Goal: Entertainment & Leisure: Consume media (video, audio)

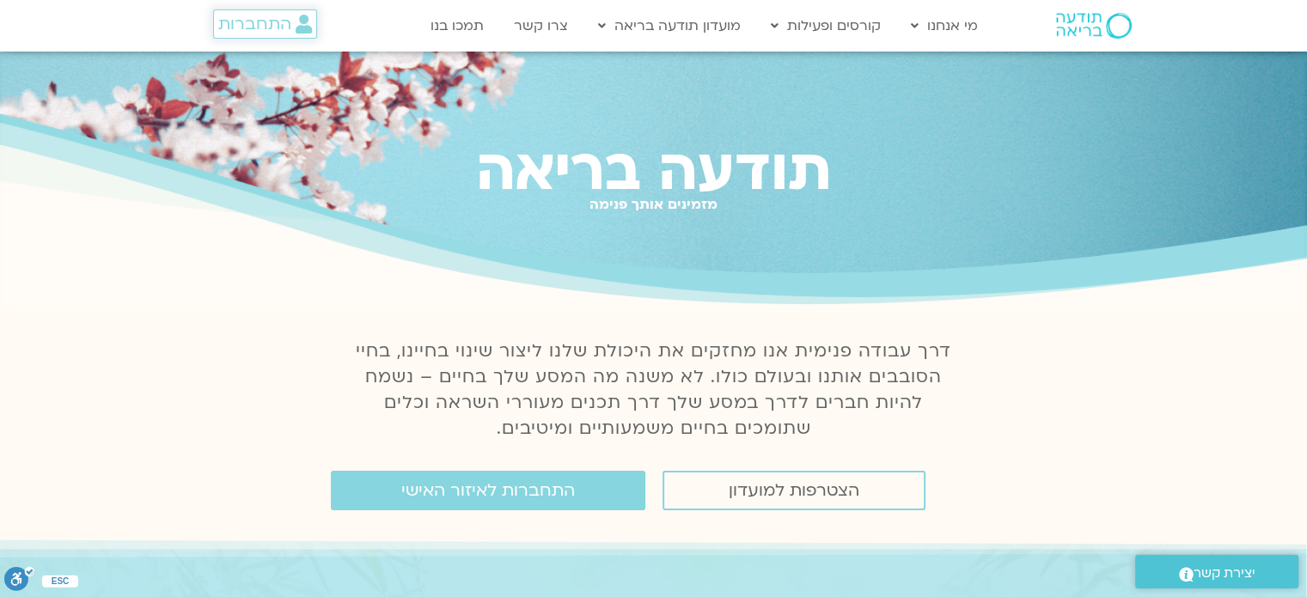
click at [278, 30] on span "התחברות" at bounding box center [254, 24] width 73 height 19
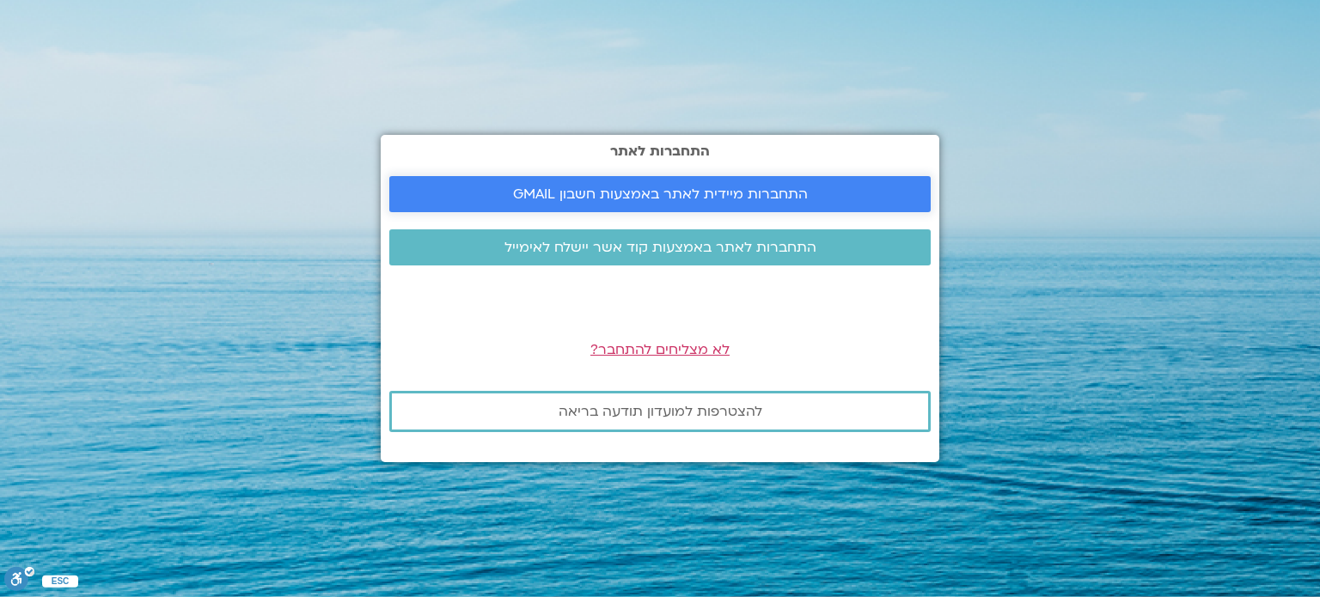
click at [563, 187] on span "התחברות מיידית לאתר באמצעות חשבון GMAIL" at bounding box center [660, 194] width 295 height 15
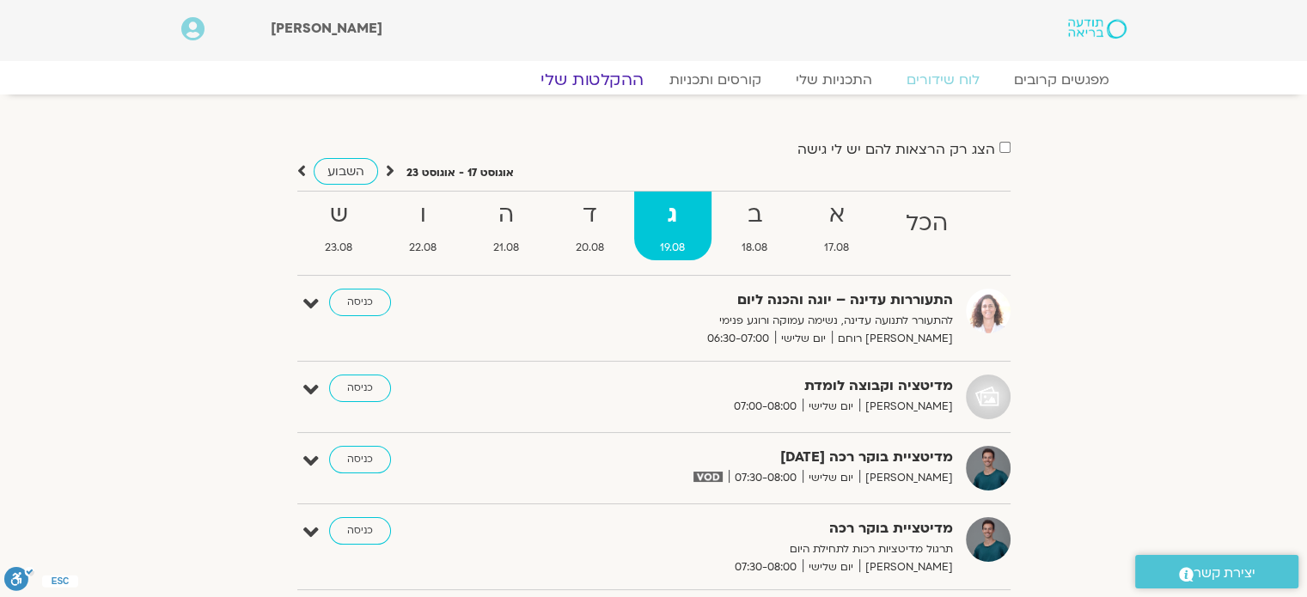
click at [611, 84] on link "ההקלטות שלי" at bounding box center [592, 80] width 144 height 21
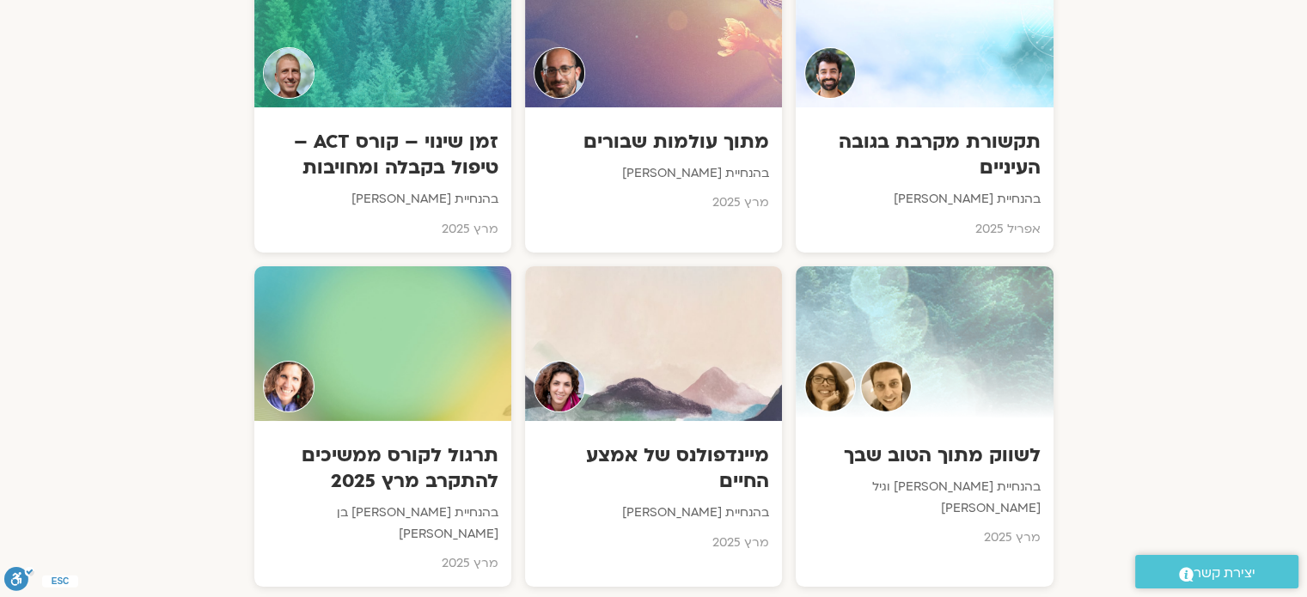
scroll to position [6565, 0]
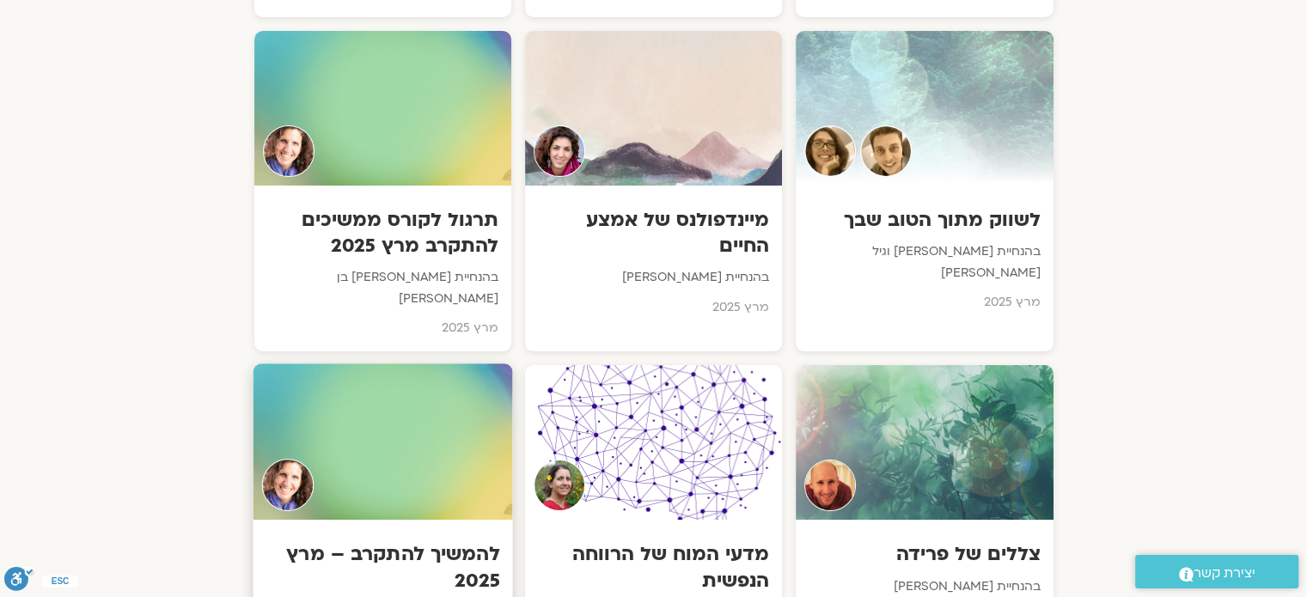
click at [351, 520] on div "להמשיך להתקרב – מרץ 2025 בהנחיית שאנייה כהן בן חיים מרץ 2025" at bounding box center [383, 604] width 260 height 168
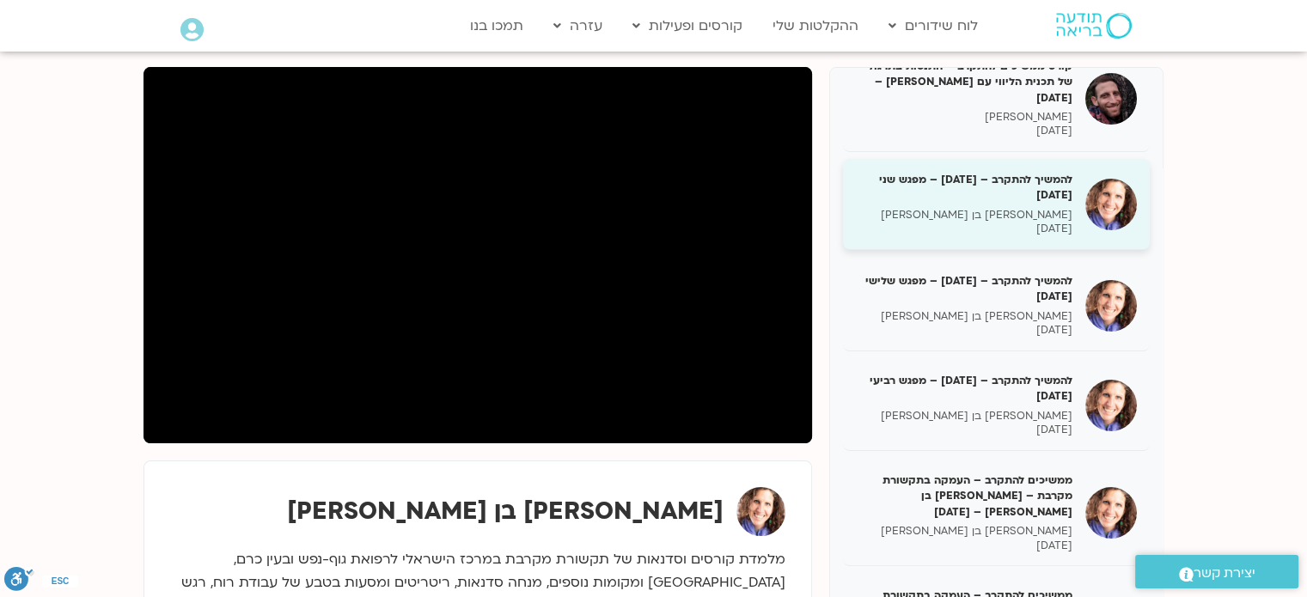
scroll to position [337, 0]
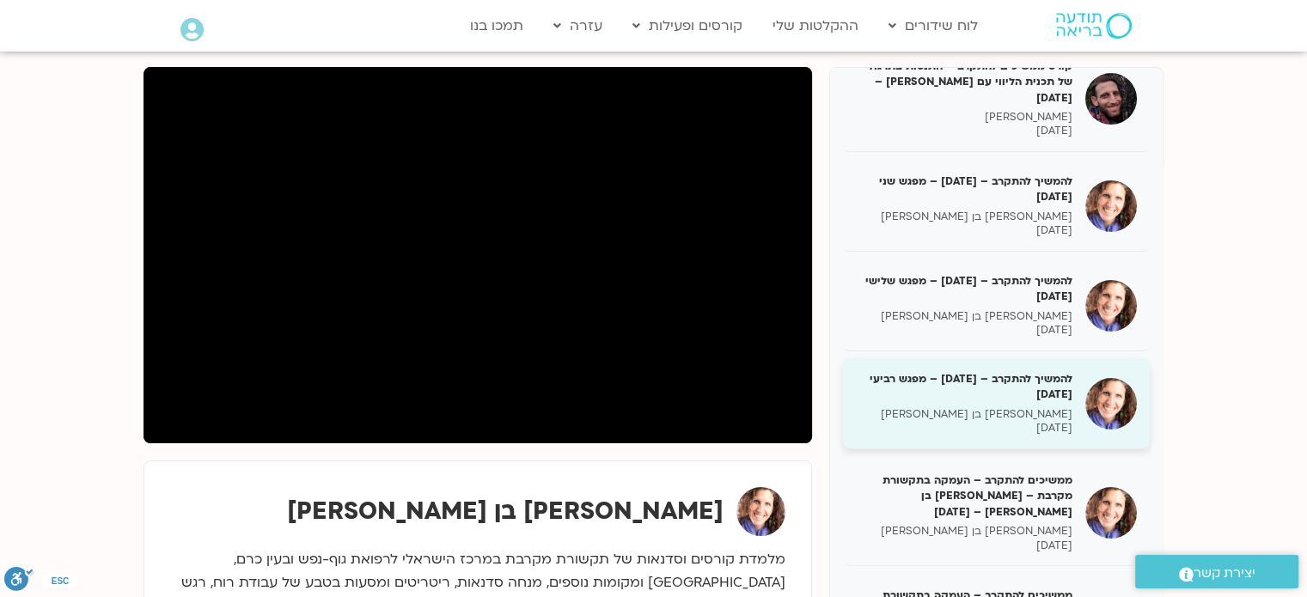
click at [1019, 400] on div "להמשיך להתקרב – [DATE] – מפגש רביעי [DATE] [PERSON_NAME] בן [PERSON_NAME] [DATE]" at bounding box center [964, 403] width 217 height 64
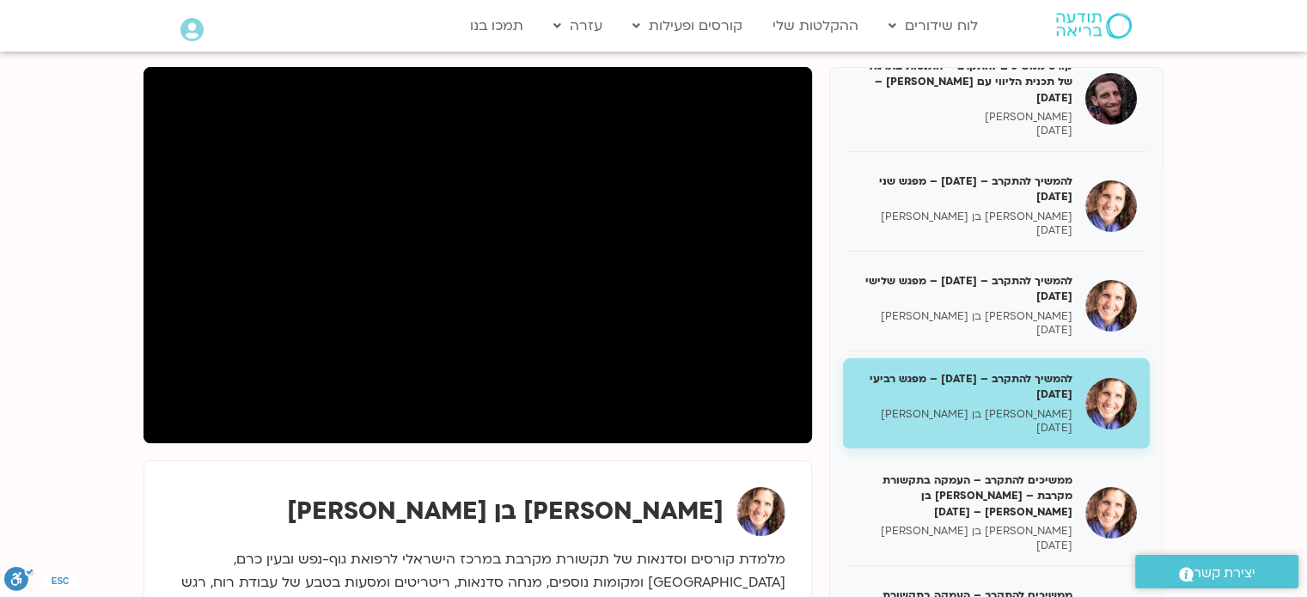
scroll to position [437, 0]
